Goal: Obtain resource: Download file/media

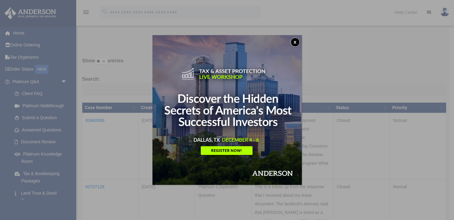
click at [297, 43] on button "x" at bounding box center [295, 42] width 9 height 9
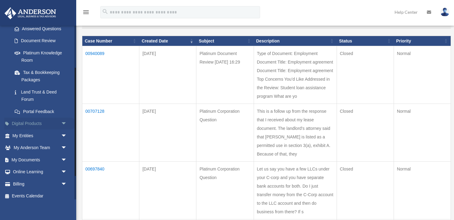
scroll to position [105, 0]
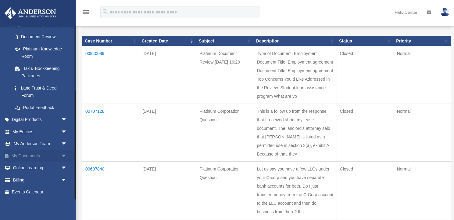
click at [42, 158] on link "My Documents arrow_drop_down" at bounding box center [40, 155] width 72 height 12
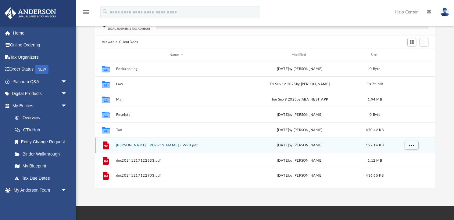
scroll to position [32, 0]
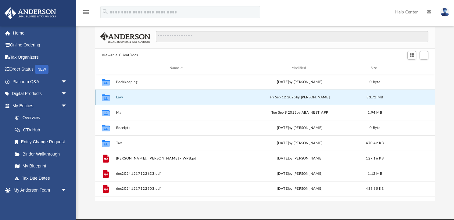
click at [127, 96] on button "Law" at bounding box center [176, 97] width 121 height 4
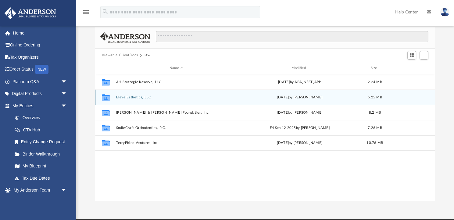
click at [138, 97] on button "Eleve Esthetics, LLC" at bounding box center [176, 97] width 121 height 4
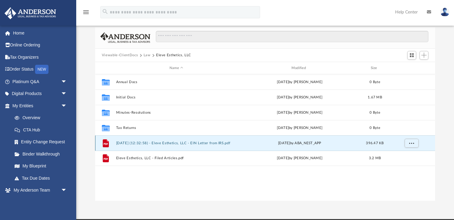
click at [147, 143] on button "2024.08.09 (12:32:58) - Eleve Esthetics, LLC - EIN Letter from IRS.pdf" at bounding box center [176, 143] width 121 height 4
